Goal: Check status

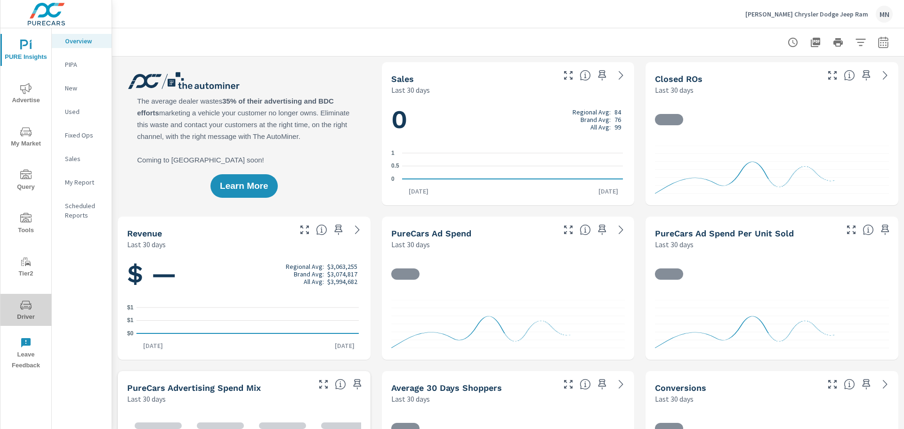
click at [31, 310] on icon "nav menu" at bounding box center [25, 304] width 11 height 11
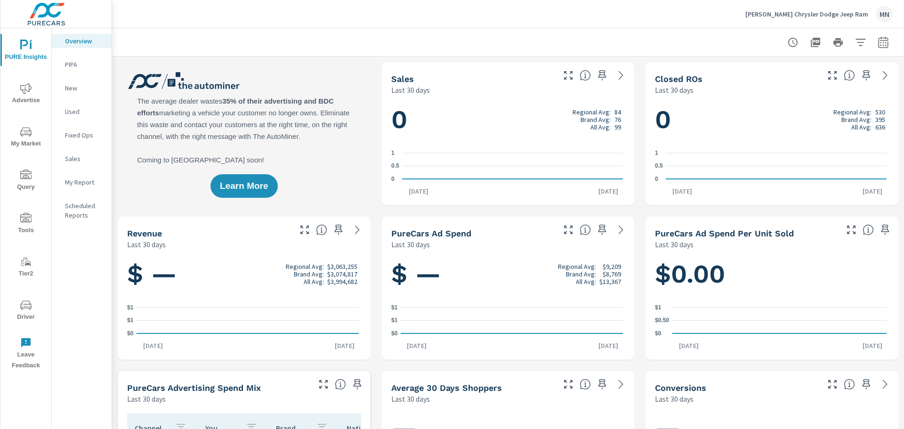
click at [24, 303] on icon "nav menu" at bounding box center [25, 304] width 11 height 11
